Goal: Task Accomplishment & Management: Complete application form

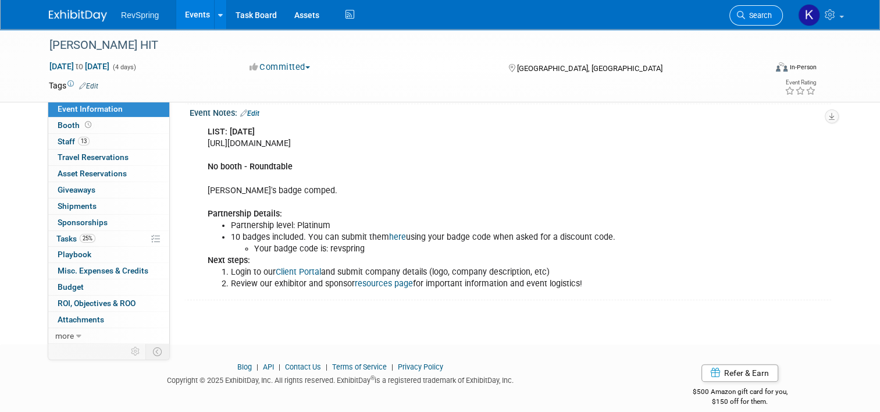
click at [769, 21] on link "Search" at bounding box center [755, 15] width 53 height 20
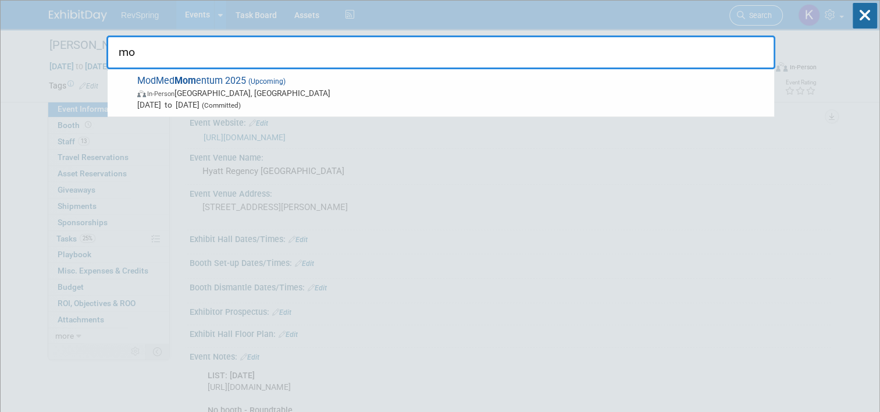
type input "m"
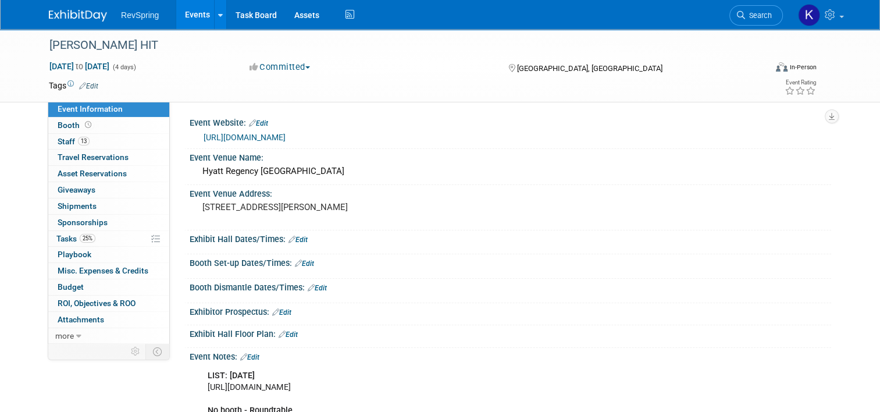
click at [195, 15] on link "Events" at bounding box center [197, 14] width 42 height 29
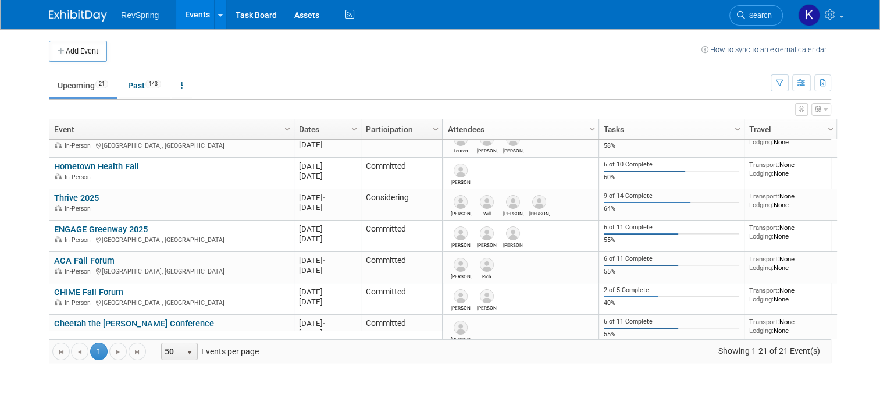
scroll to position [602, 0]
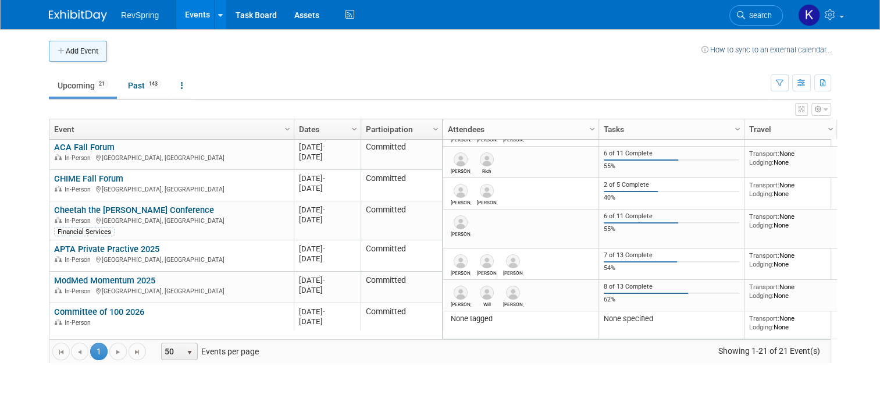
click at [80, 52] on button "Add Event" at bounding box center [78, 51] width 58 height 21
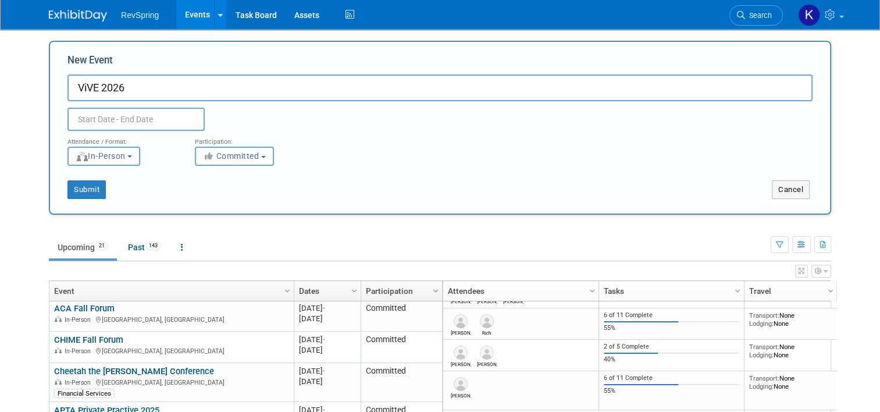
type input "ViVE 2026"
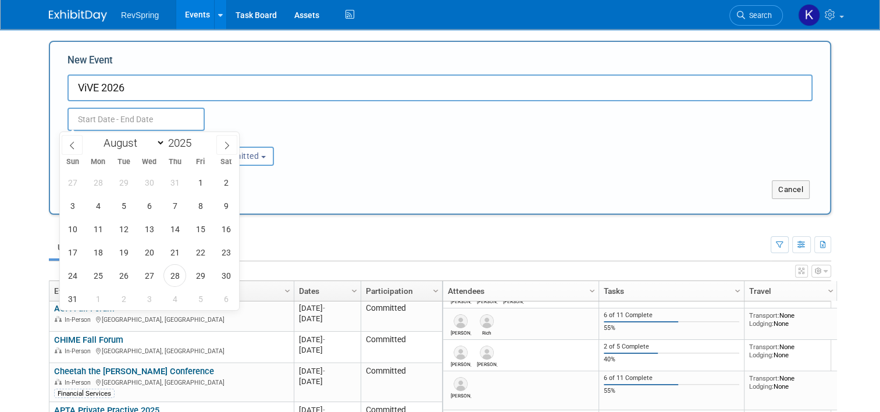
click at [150, 116] on input "text" at bounding box center [135, 119] width 137 height 23
click at [226, 141] on icon at bounding box center [227, 145] width 8 height 8
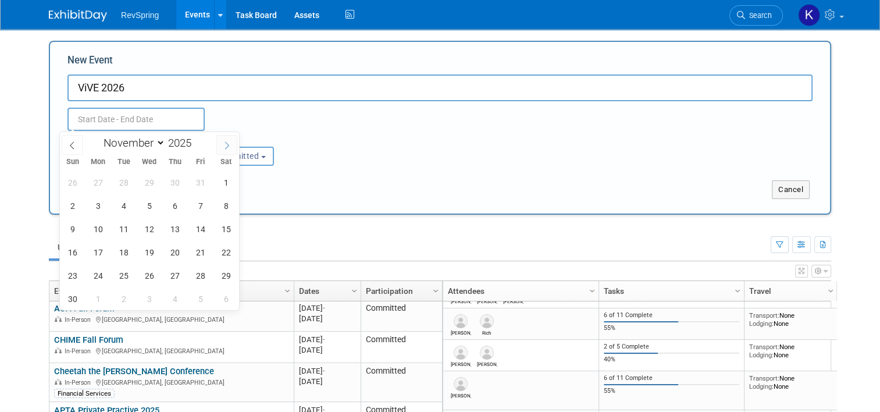
select select "11"
click at [226, 141] on icon at bounding box center [227, 145] width 8 height 8
type input "2026"
click at [226, 142] on icon at bounding box center [227, 145] width 8 height 8
select select "1"
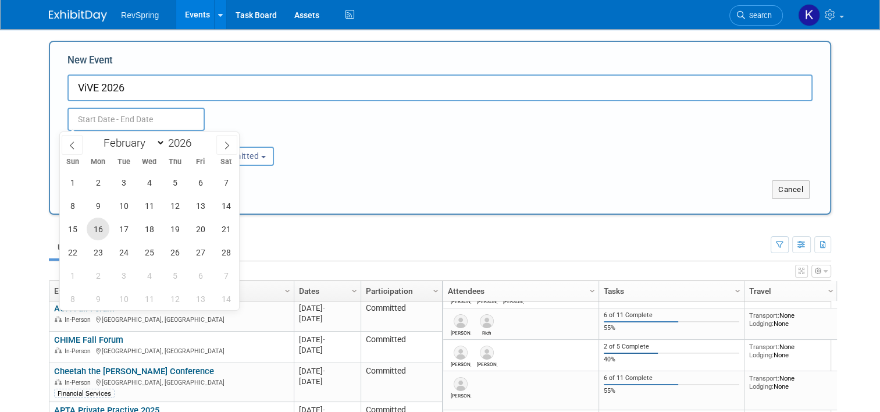
click at [106, 221] on span "16" at bounding box center [98, 228] width 23 height 23
click at [177, 231] on span "19" at bounding box center [174, 228] width 23 height 23
type input "[DATE] to [DATE]"
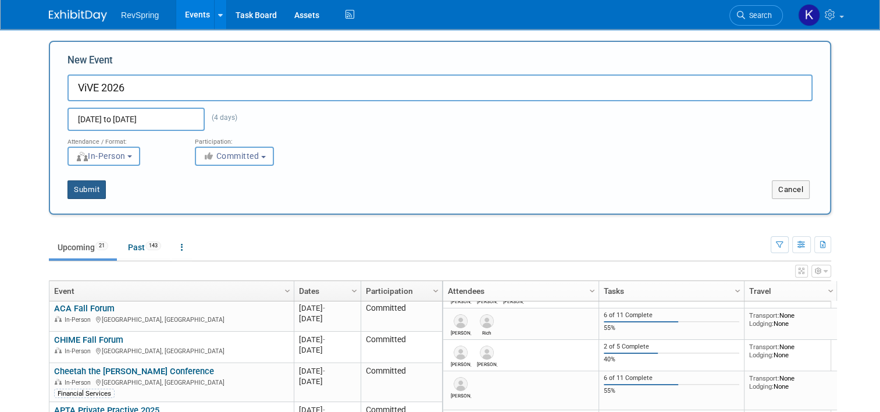
click at [85, 186] on button "Submit" at bounding box center [86, 189] width 38 height 19
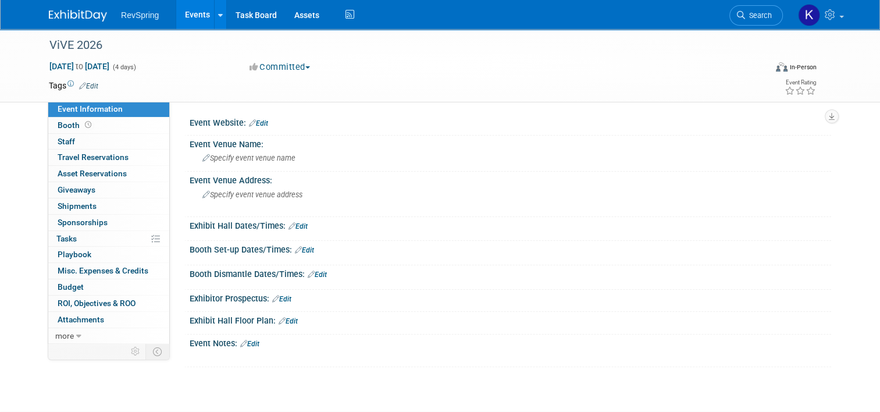
click at [257, 125] on link "Edit" at bounding box center [258, 123] width 19 height 8
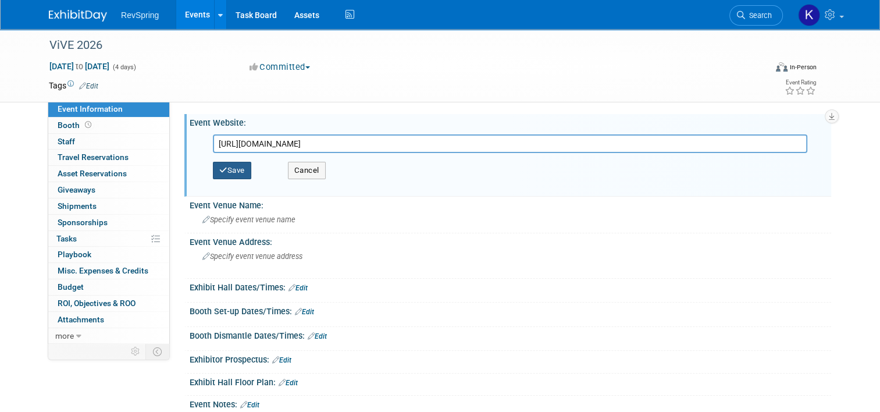
type input "https://www.viveevent.com/"
click at [224, 167] on button "Save" at bounding box center [232, 170] width 38 height 17
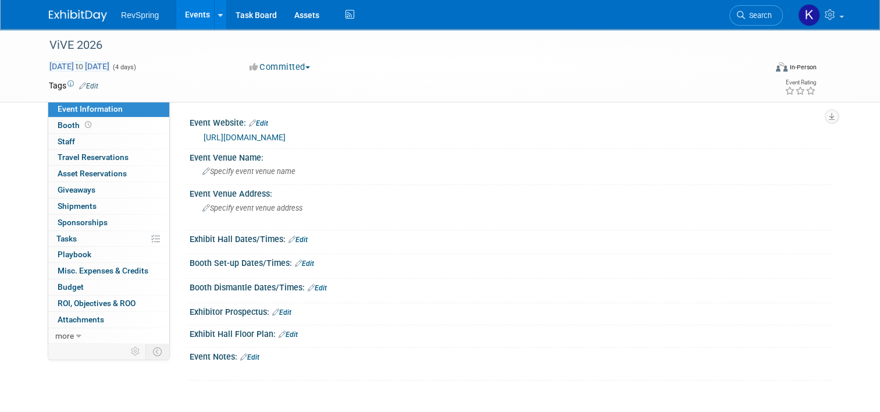
click at [110, 65] on span "Feb 16, 2026 to Feb 19, 2026" at bounding box center [79, 66] width 61 height 10
select select "1"
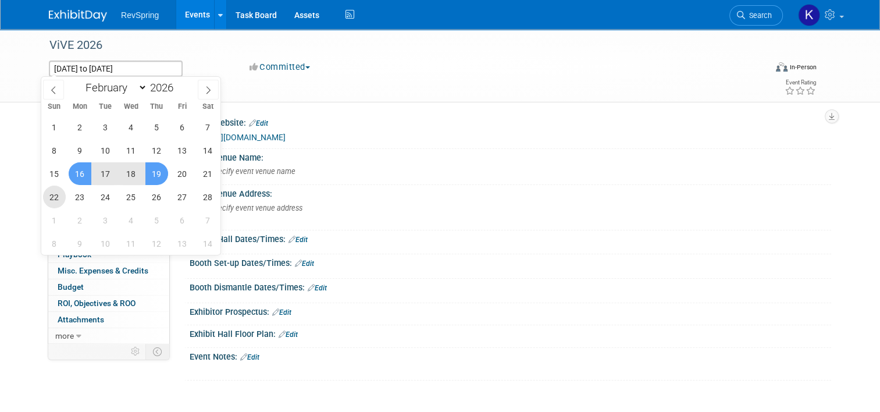
click at [47, 195] on span "22" at bounding box center [54, 196] width 23 height 23
type input "Feb 22, 2026"
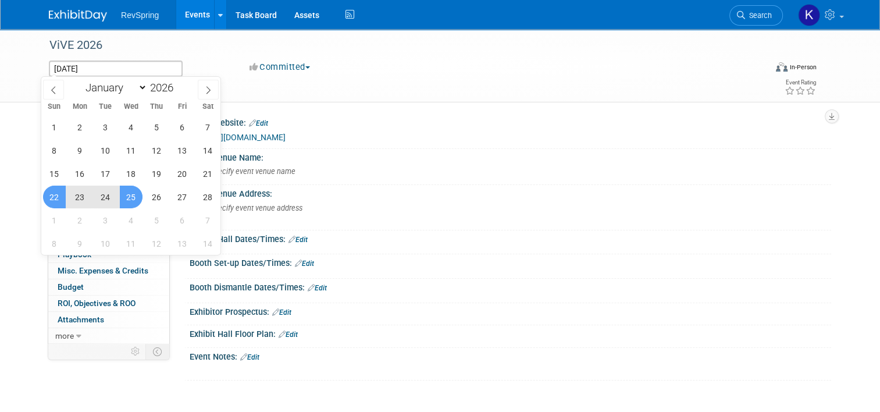
click at [135, 196] on span "25" at bounding box center [131, 196] width 23 height 23
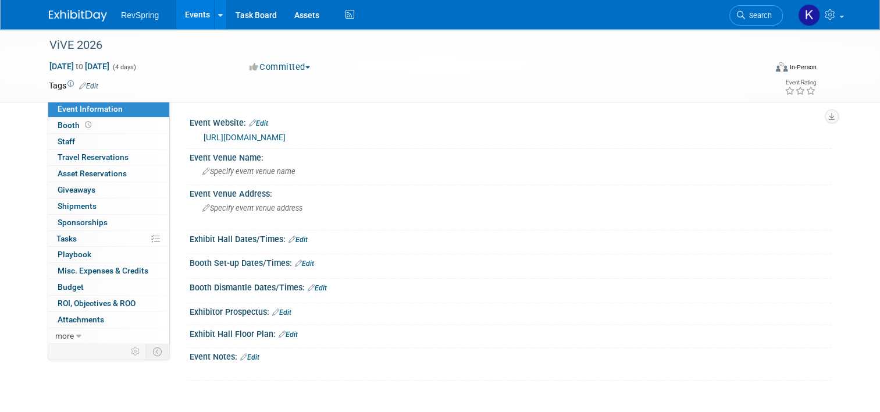
click at [242, 353] on link "Edit" at bounding box center [249, 357] width 19 height 8
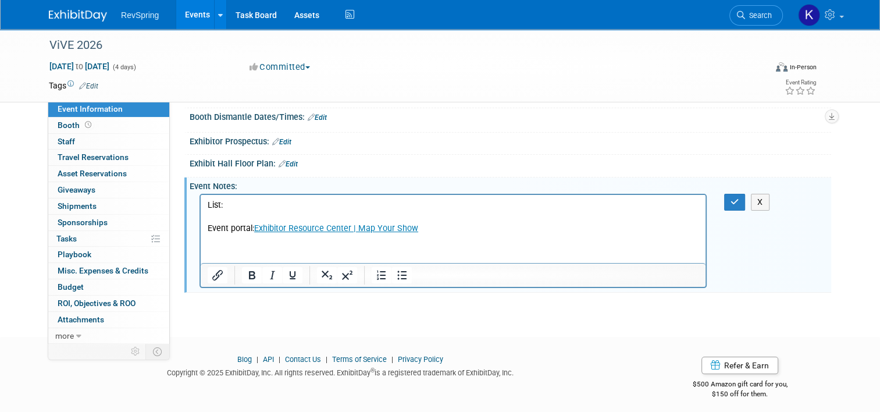
scroll to position [174, 0]
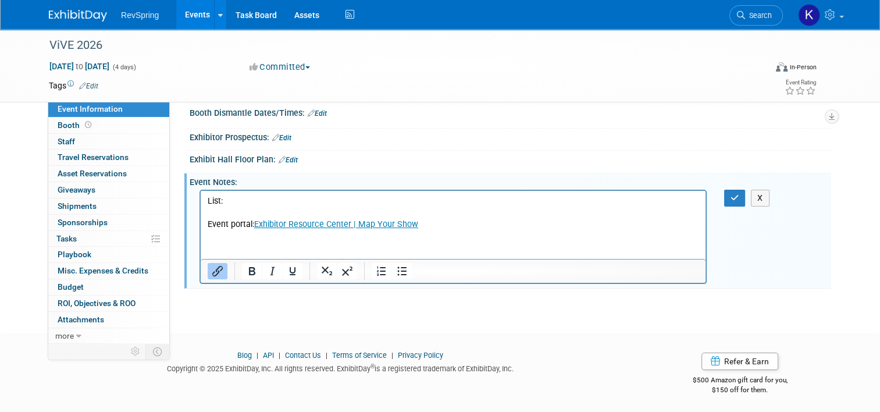
click at [438, 226] on p "Event portal: Exhibitor Resource Center | Map Your Show" at bounding box center [453, 225] width 491 height 12
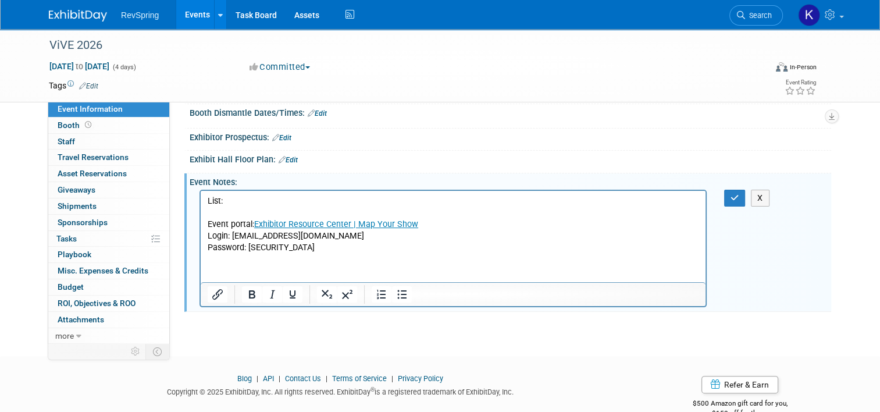
click at [751, 195] on div "X" at bounding box center [741, 198] width 34 height 17
click at [739, 195] on icon "button" at bounding box center [734, 198] width 9 height 8
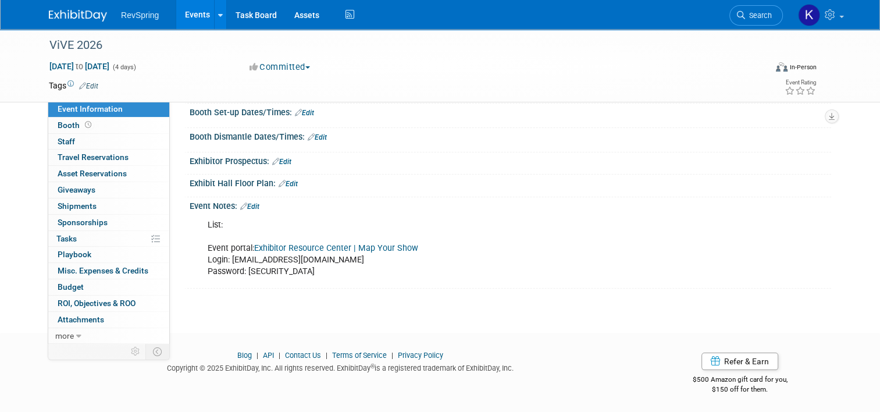
click at [245, 206] on link "Edit" at bounding box center [249, 206] width 19 height 8
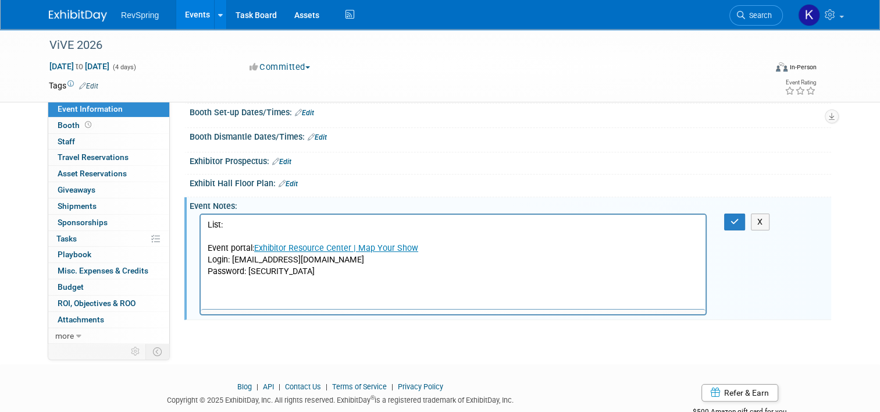
scroll to position [0, 0]
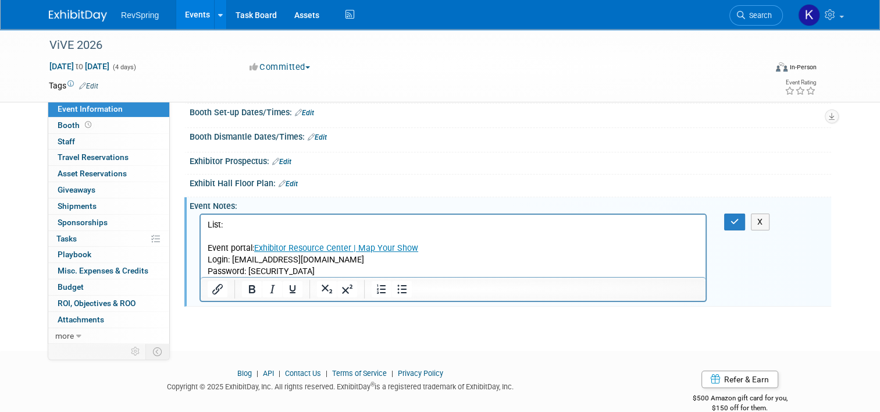
click at [324, 272] on p "List: Event portal: Exhibitor Resource Center | Map Your Show Login: KGervais@r…" at bounding box center [453, 248] width 491 height 58
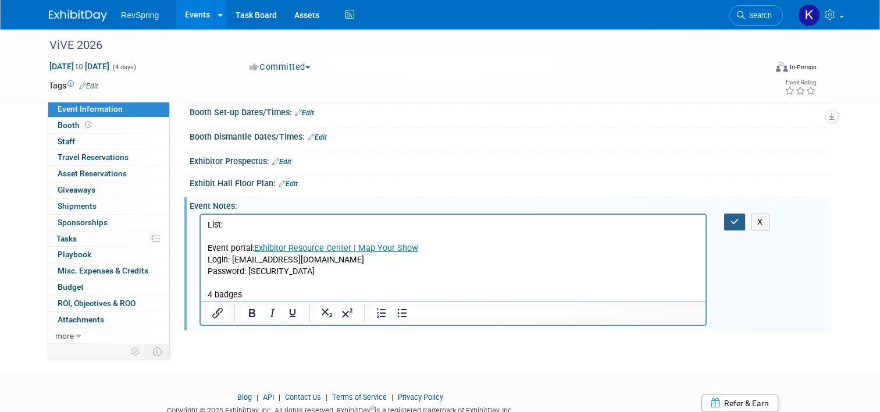
click at [738, 218] on icon "button" at bounding box center [734, 221] width 9 height 8
